Goal: Navigation & Orientation: Find specific page/section

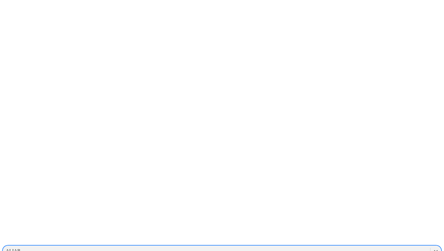
scroll to position [348, 0]
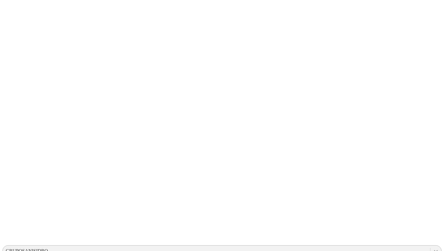
click at [434, 250] on icon at bounding box center [436, 251] width 4 height 2
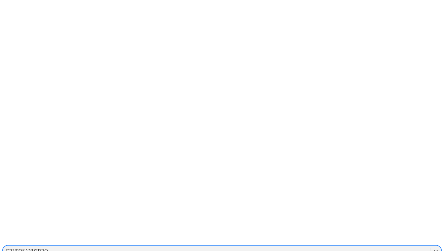
scroll to position [527, 0]
click at [357, 206] on div "LAPRADERA" at bounding box center [222, 211] width 440 height 10
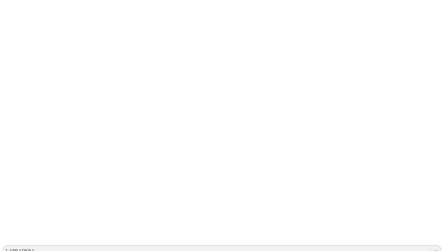
click at [434, 250] on icon at bounding box center [436, 251] width 4 height 2
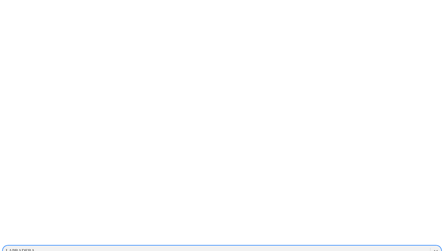
scroll to position [38, 0]
click at [433, 248] on icon at bounding box center [436, 251] width 6 height 6
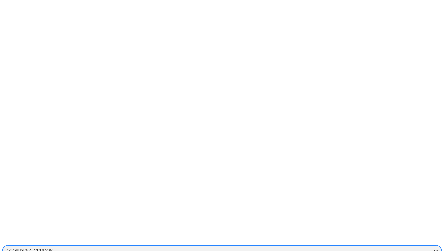
click at [433, 248] on icon at bounding box center [436, 251] width 6 height 6
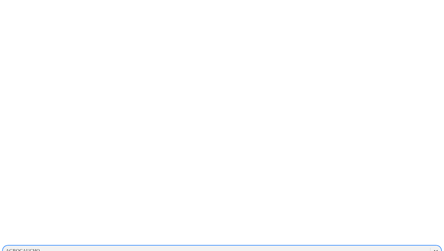
click at [433, 248] on icon at bounding box center [436, 251] width 6 height 6
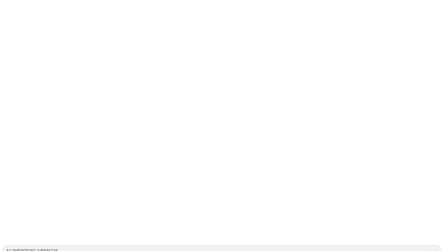
drag, startPoint x: 112, startPoint y: 89, endPoint x: 110, endPoint y: 96, distance: 6.9
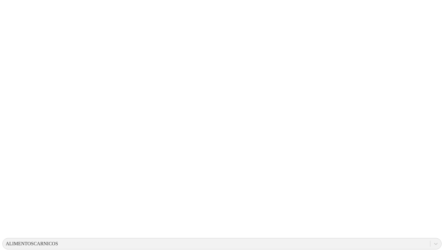
scroll to position [2, 0]
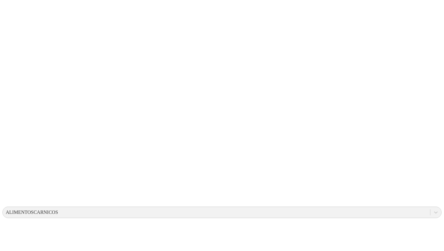
scroll to position [0, 0]
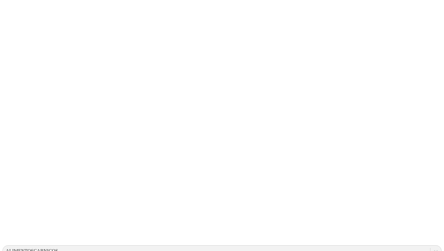
click at [433, 248] on icon at bounding box center [436, 251] width 6 height 6
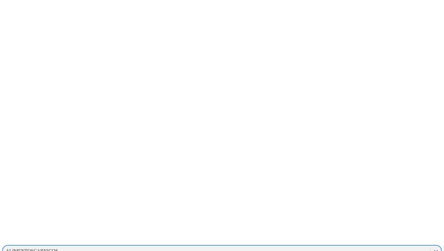
scroll to position [329, 0]
click at [359, 220] on div "EXPERIMENTALCERDOS" at bounding box center [222, 225] width 440 height 10
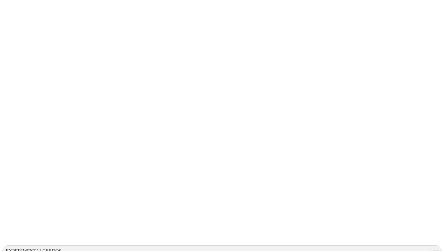
drag, startPoint x: 136, startPoint y: 60, endPoint x: 167, endPoint y: 51, distance: 32.4
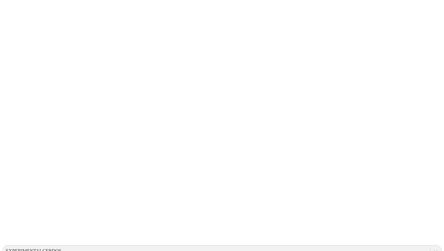
click at [433, 248] on icon at bounding box center [436, 251] width 6 height 6
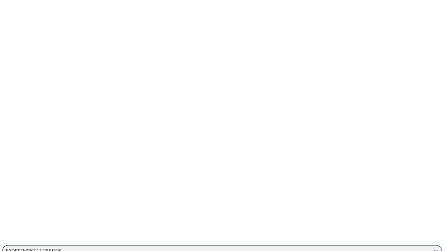
scroll to position [340, 0]
click at [362, 250] on div "GM10027" at bounding box center [222, 255] width 440 height 10
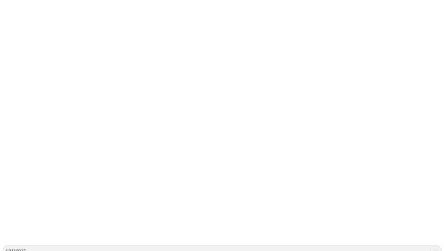
drag, startPoint x: 218, startPoint y: 73, endPoint x: 214, endPoint y: 73, distance: 4.2
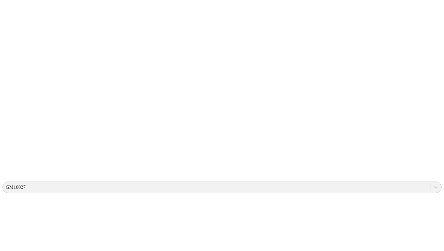
scroll to position [0, 0]
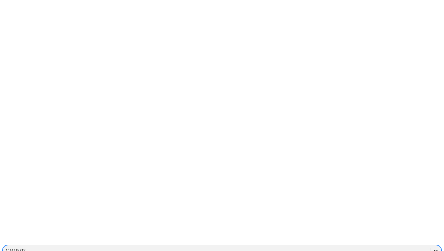
click at [433, 248] on icon at bounding box center [436, 251] width 6 height 6
click at [365, 217] on div "GRUPONUTEC" at bounding box center [222, 222] width 440 height 10
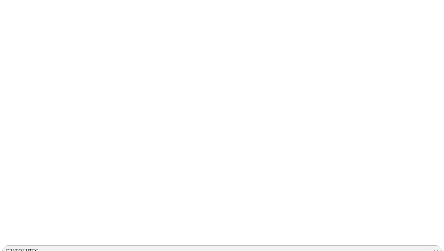
click at [433, 248] on icon at bounding box center [436, 251] width 6 height 6
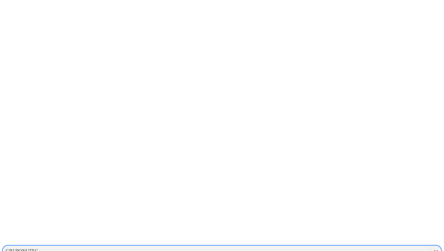
scroll to position [373, 0]
click at [359, 247] on div "GRUPOSANISIDRO" at bounding box center [222, 252] width 440 height 10
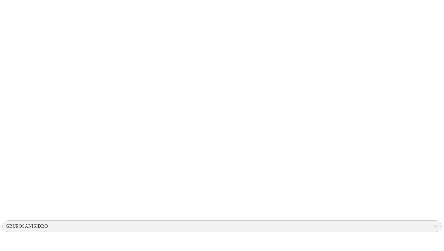
scroll to position [18, 0]
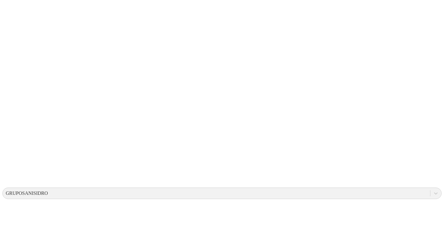
scroll to position [0, 0]
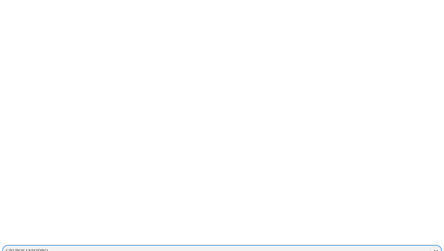
click at [433, 248] on icon at bounding box center [436, 251] width 6 height 6
click at [369, 199] on div "[PERSON_NAME]" at bounding box center [222, 204] width 440 height 10
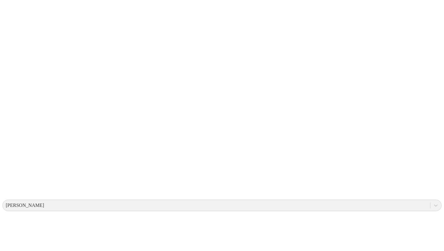
scroll to position [19, 0]
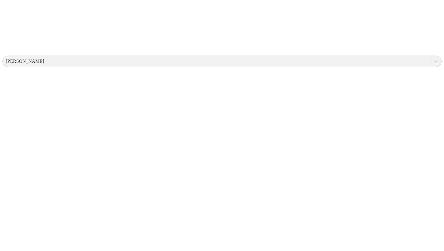
scroll to position [0, 0]
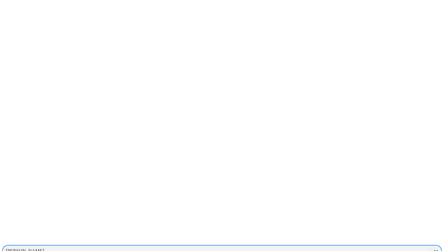
click at [431, 246] on div at bounding box center [436, 251] width 11 height 11
click at [363, 243] on div "HORIZONTES" at bounding box center [222, 248] width 440 height 10
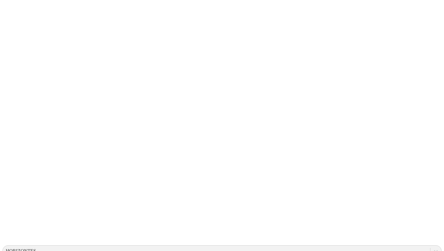
click at [433, 248] on icon at bounding box center [436, 251] width 6 height 6
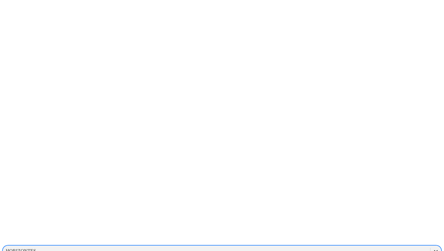
click at [433, 248] on icon at bounding box center [436, 251] width 6 height 6
click at [373, 222] on div "HYLIFE" at bounding box center [222, 227] width 440 height 10
click at [433, 248] on icon at bounding box center [436, 251] width 6 height 6
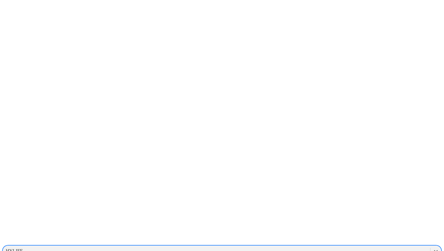
scroll to position [681, 0]
click at [363, 246] on div "PROVIMI-[PERSON_NAME]" at bounding box center [222, 251] width 440 height 10
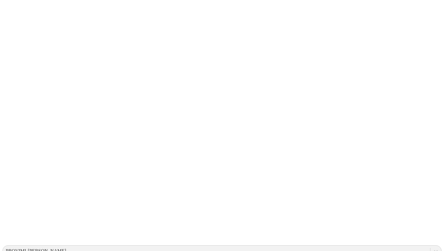
drag, startPoint x: 406, startPoint y: 11, endPoint x: 376, endPoint y: 10, distance: 30.2
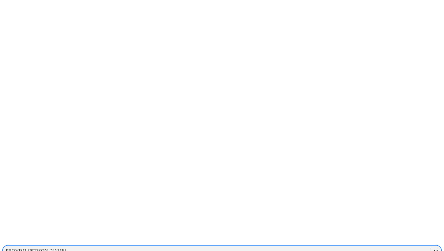
click at [433, 248] on icon at bounding box center [436, 251] width 6 height 6
click at [342, 236] on div "PROGRESSIVEGROUPCOMPANY" at bounding box center [222, 241] width 440 height 10
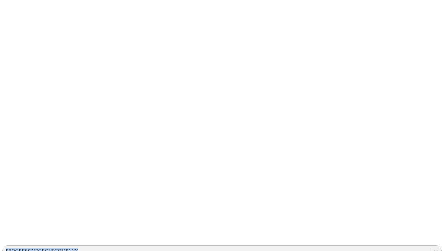
drag, startPoint x: 288, startPoint y: 8, endPoint x: 295, endPoint y: 10, distance: 7.4
copy div "PROGRESSIVEGROUPCOMPANY"
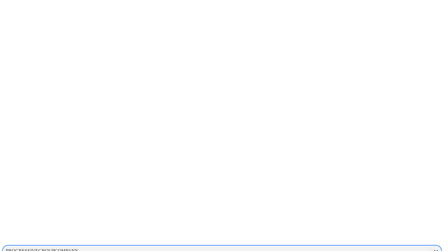
click at [433, 248] on icon at bounding box center [436, 251] width 6 height 6
click at [365, 221] on div "LAESTRELLA" at bounding box center [222, 226] width 440 height 10
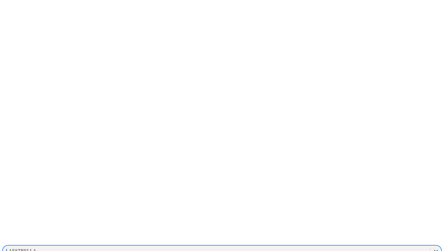
click at [433, 248] on icon at bounding box center [436, 251] width 6 height 6
click at [366, 236] on div "LAPRADERA" at bounding box center [222, 241] width 440 height 10
